Goal: Information Seeking & Learning: Check status

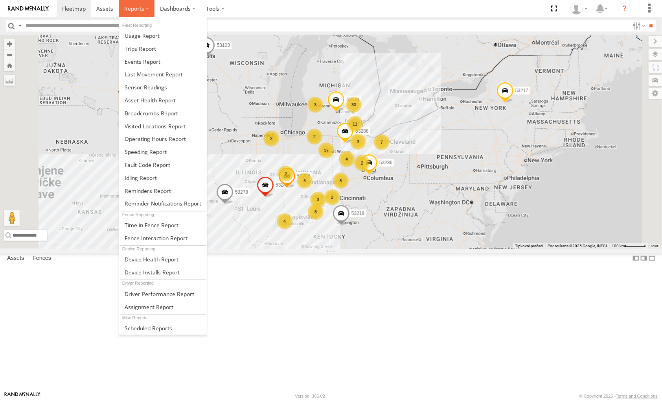
click at [131, 13] on label at bounding box center [137, 8] width 36 height 17
click at [139, 37] on span at bounding box center [142, 35] width 35 height 7
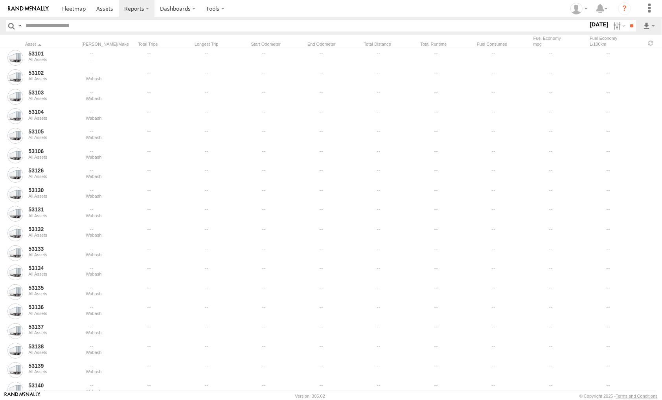
click at [50, 24] on input "text" at bounding box center [305, 25] width 566 height 11
type input "*****"
click at [627, 20] on input "**" at bounding box center [631, 25] width 9 height 11
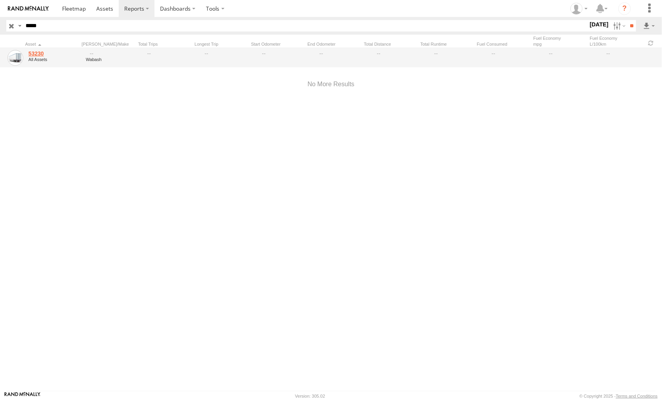
click at [36, 53] on link "53230" at bounding box center [54, 53] width 52 height 7
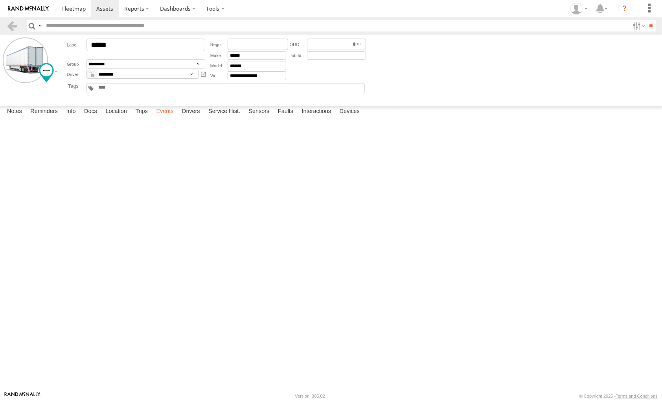
click at [167, 117] on label "Events" at bounding box center [164, 111] width 25 height 11
click at [0, 0] on label "[GEOGRAPHIC_DATA] [GEOGRAPHIC_DATA],[GEOGRAPHIC_DATA] 38.2942 -85.52391" at bounding box center [0, 0] width 0 height 0
click at [0, 0] on button "Satelit" at bounding box center [0, 0] width 0 height 0
click at [0, 0] on label "×" at bounding box center [0, 0] width 0 height 0
click at [0, 0] on label "[GEOGRAPHIC_DATA] [GEOGRAPHIC_DATA],[GEOGRAPHIC_DATA] 38.29419 -85.52355" at bounding box center [0, 0] width 0 height 0
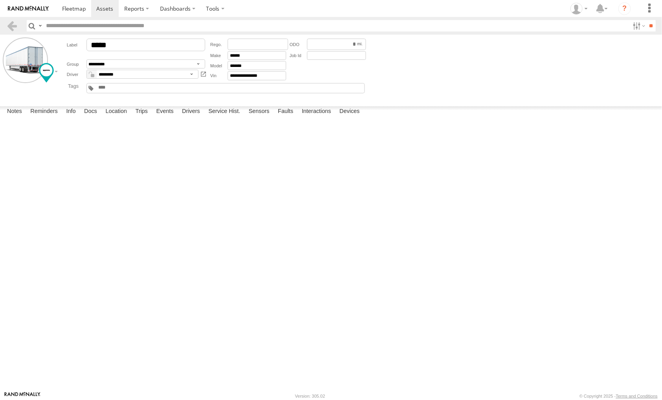
click at [0, 0] on label "×" at bounding box center [0, 0] width 0 height 0
click at [0, 0] on label "[GEOGRAPHIC_DATA] [GEOGRAPHIC_DATA],[GEOGRAPHIC_DATA] 38.29434 -85.52387" at bounding box center [0, 0] width 0 height 0
click at [0, 0] on label "×" at bounding box center [0, 0] width 0 height 0
click at [0, 0] on label "[GEOGRAPHIC_DATA] [GEOGRAPHIC_DATA],[GEOGRAPHIC_DATA] 38.29408 -85.52378" at bounding box center [0, 0] width 0 height 0
click at [0, 0] on label "×" at bounding box center [0, 0] width 0 height 0
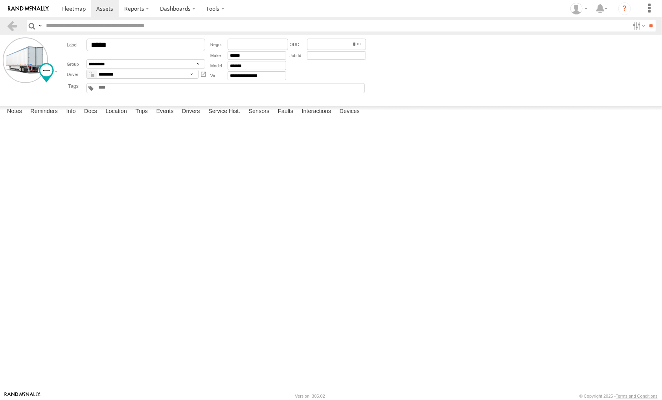
click at [0, 0] on label "[GEOGRAPHIC_DATA] [GEOGRAPHIC_DATA],[GEOGRAPHIC_DATA] 38.29423 -85.52391" at bounding box center [0, 0] width 0 height 0
click at [0, 0] on label "×" at bounding box center [0, 0] width 0 height 0
click at [0, 0] on label "[GEOGRAPHIC_DATA] [GEOGRAPHIC_DATA],[GEOGRAPHIC_DATA] 38.29429 -85.52384" at bounding box center [0, 0] width 0 height 0
click at [0, 0] on label "×" at bounding box center [0, 0] width 0 height 0
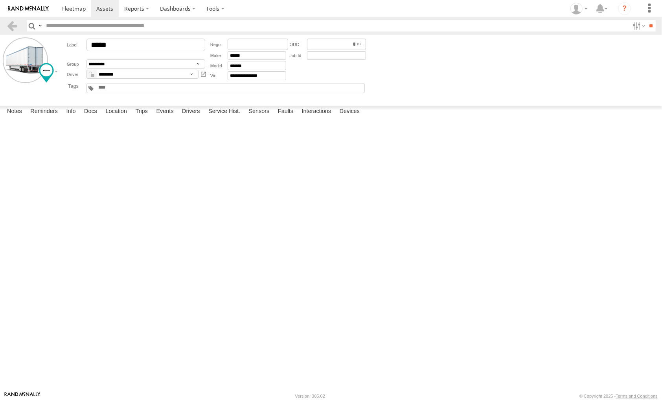
click at [0, 0] on label "[GEOGRAPHIC_DATA] 38.2944 -85.52363" at bounding box center [0, 0] width 0 height 0
click at [0, 0] on label "×" at bounding box center [0, 0] width 0 height 0
click at [0, 0] on label "[GEOGRAPHIC_DATA] [GEOGRAPHIC_DATA],[GEOGRAPHIC_DATA] 38.29429 -85.52379" at bounding box center [0, 0] width 0 height 0
click at [0, 0] on label "×" at bounding box center [0, 0] width 0 height 0
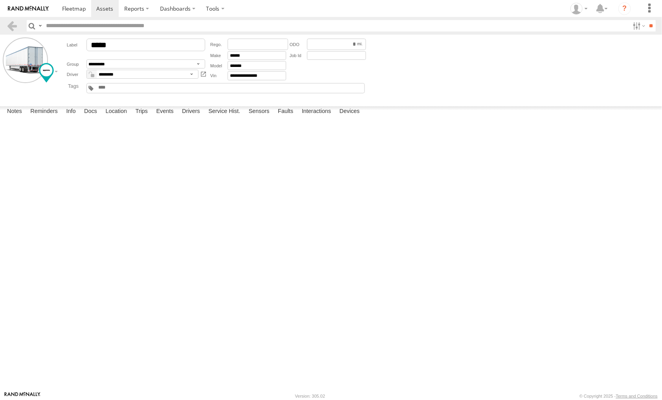
scroll to position [291, 0]
click at [0, 0] on label "[GEOGRAPHIC_DATA] [GEOGRAPHIC_DATA],[GEOGRAPHIC_DATA] 38.29448 -85.5237" at bounding box center [0, 0] width 0 height 0
click at [0, 0] on label "×" at bounding box center [0, 0] width 0 height 0
drag, startPoint x: 223, startPoint y: 294, endPoint x: 238, endPoint y: 285, distance: 16.9
click at [0, 0] on label "[GEOGRAPHIC_DATA] [GEOGRAPHIC_DATA],[GEOGRAPHIC_DATA] 38.28969 -85.52827" at bounding box center [0, 0] width 0 height 0
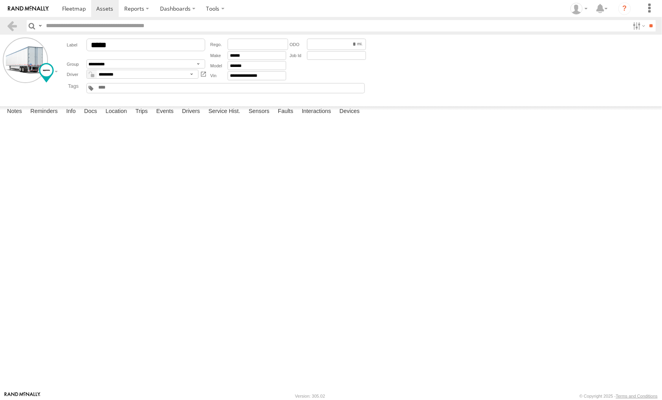
click at [0, 0] on label "×" at bounding box center [0, 0] width 0 height 0
click at [0, 0] on label "[GEOGRAPHIC_DATA] [GEOGRAPHIC_DATA],[GEOGRAPHIC_DATA] 38.28969 -85.52827" at bounding box center [0, 0] width 0 height 0
click at [0, 0] on label "×" at bounding box center [0, 0] width 0 height 0
click at [0, 0] on label "[GEOGRAPHIC_DATA] [GEOGRAPHIC_DATA],[GEOGRAPHIC_DATA] 38.2895 -85.52935" at bounding box center [0, 0] width 0 height 0
click at [0, 0] on label "×" at bounding box center [0, 0] width 0 height 0
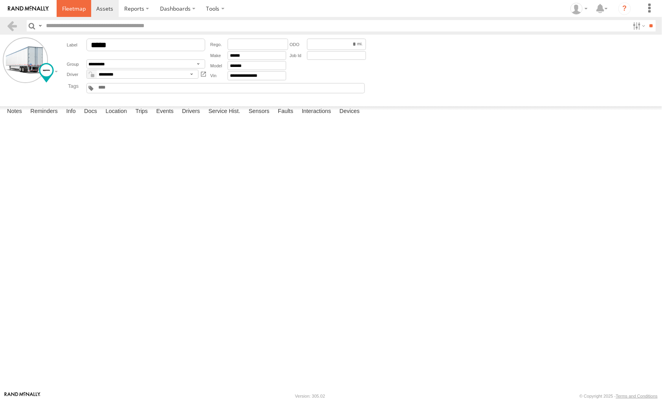
click at [67, 9] on span at bounding box center [74, 8] width 24 height 7
